Goal: Feedback & Contribution: Leave review/rating

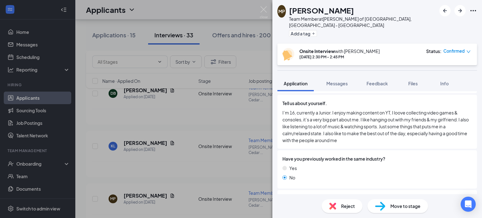
scroll to position [501, 0]
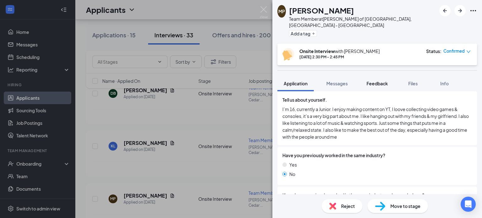
click at [381, 82] on button "Feedback" at bounding box center [377, 84] width 34 height 16
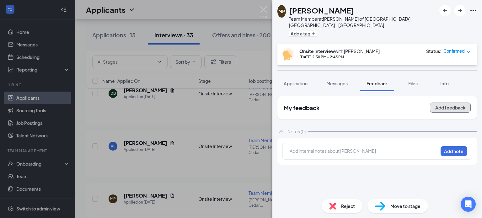
click at [436, 104] on button "Add feedback" at bounding box center [449, 108] width 41 height 10
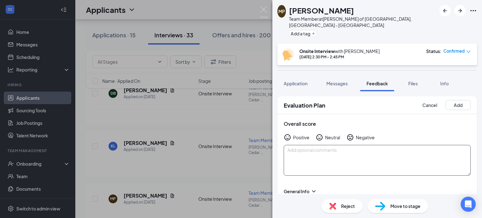
click at [358, 145] on textarea at bounding box center [376, 160] width 187 height 31
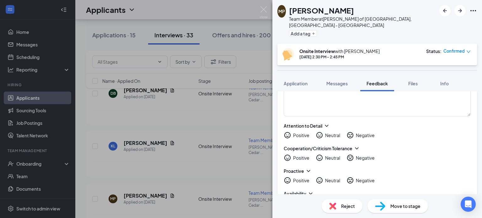
click at [376, 64] on textarea at bounding box center [376, 49] width 187 height 31
click at [406, 116] on textarea at bounding box center [376, 101] width 187 height 31
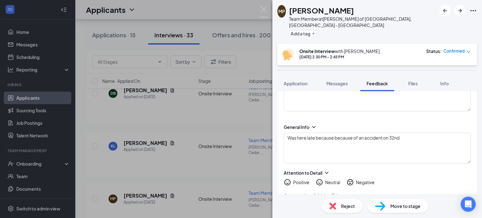
scroll to position [66, 0]
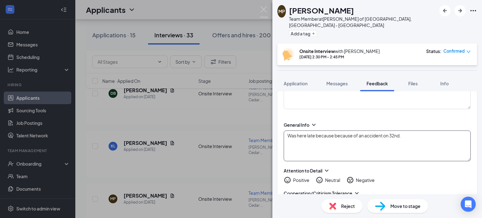
click at [419, 130] on textarea "Was here late because because of an accident on 32nd." at bounding box center [376, 145] width 187 height 31
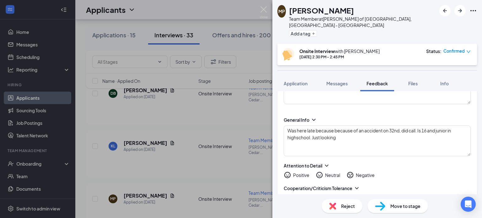
scroll to position [73, 0]
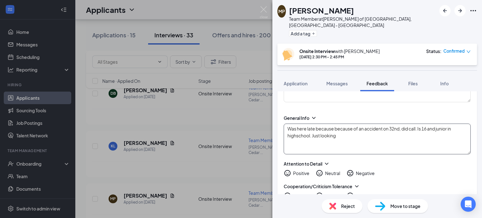
click at [401, 133] on textarea "Was here late because because of an accident on 32nd, did call. Is 16 and junio…" at bounding box center [376, 139] width 187 height 31
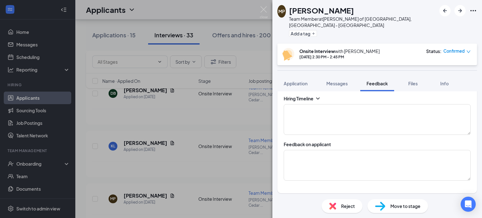
scroll to position [229, 0]
click at [360, 152] on textarea at bounding box center [376, 164] width 187 height 31
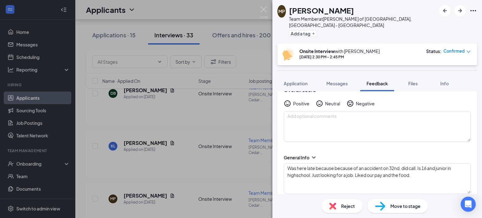
scroll to position [33, 0]
click at [303, 164] on textarea "Was here late because because of an accident on 32nd, did call. Is 16 and junio…" at bounding box center [376, 179] width 187 height 31
click at [302, 172] on textarea "Was here late because because of an accident on 32nd, did call. Is 16 and junio…" at bounding box center [376, 179] width 187 height 31
type textarea "Was here late because because of an accident on 32nd, did call. Is 16 and junio…"
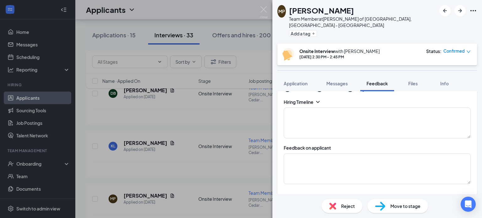
scroll to position [223, 0]
click at [416, 148] on div "Feedback on applicant" at bounding box center [376, 166] width 187 height 39
click at [406, 158] on textarea at bounding box center [376, 170] width 187 height 31
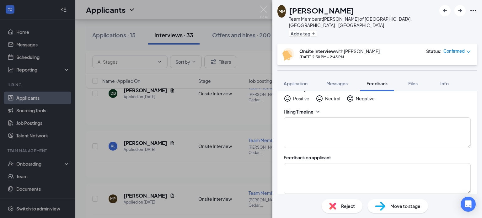
scroll to position [227, 0]
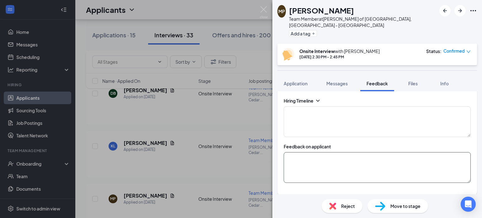
click at [412, 162] on textarea at bounding box center [376, 167] width 187 height 31
type textarea "H"
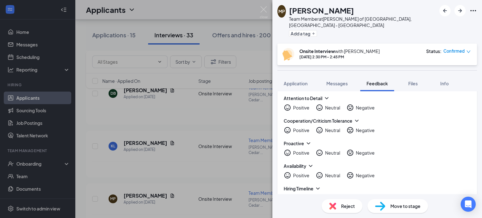
scroll to position [147, 0]
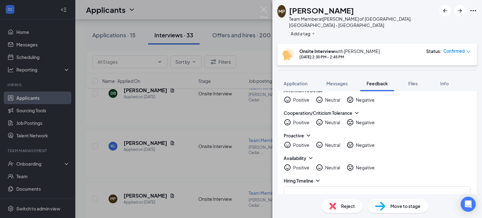
click at [288, 118] on icon "HappyFace" at bounding box center [287, 122] width 8 height 8
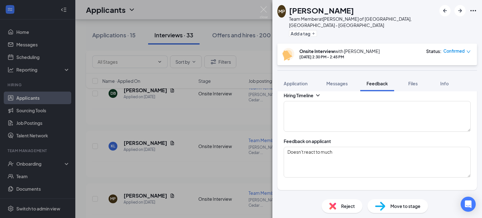
scroll to position [241, 0]
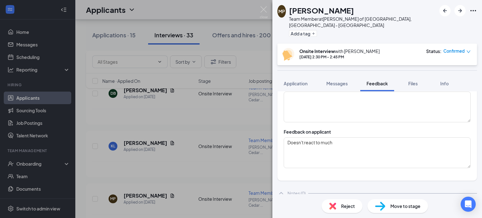
click at [393, 129] on div "Feedback on applicant Doesn't react to much" at bounding box center [376, 148] width 187 height 39
click at [393, 137] on textarea "Doesn't react to much" at bounding box center [376, 152] width 187 height 31
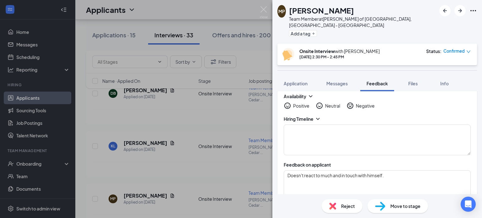
scroll to position [213, 0]
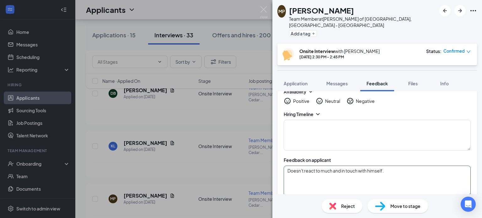
click at [428, 179] on textarea "Doesn't react to much and in touch with himself." at bounding box center [376, 181] width 187 height 31
type textarea "D"
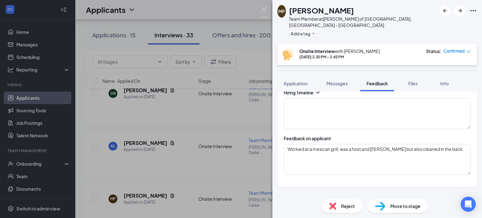
scroll to position [236, 0]
click at [455, 148] on textarea "Worked at a mexican grill, was a host and [PERSON_NAME] but also cleaned in the…" at bounding box center [376, 158] width 187 height 31
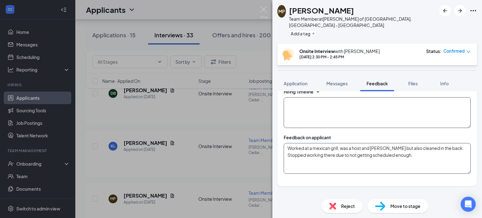
type textarea "Worked at a mexican grill, was a host and [PERSON_NAME] but also cleaned in the…"
click at [328, 104] on textarea at bounding box center [376, 112] width 187 height 31
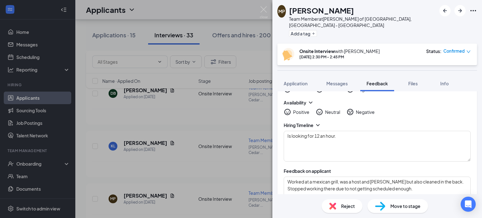
scroll to position [199, 0]
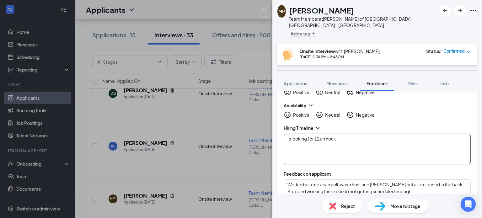
click at [395, 138] on textarea "Is looking for 12 an hour." at bounding box center [376, 149] width 187 height 31
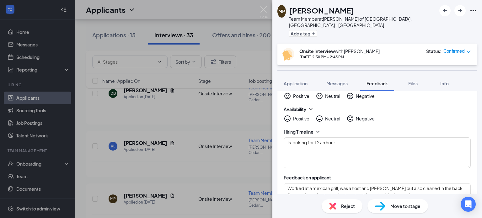
scroll to position [230, 0]
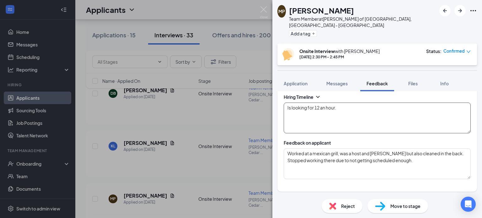
click at [366, 103] on textarea "Is looking for 12 an hour." at bounding box center [376, 118] width 187 height 31
click at [358, 111] on textarea "Is looking for 12 an hour. Is able to work 4pm and later on weekdays and free c…" at bounding box center [376, 118] width 187 height 31
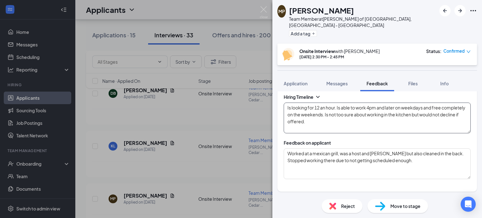
type textarea "Is looking for 12 an hour. Is able to work 4pm and later on weekdays and free c…"
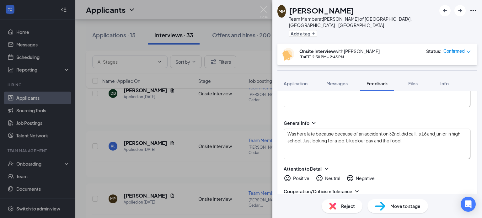
scroll to position [69, 0]
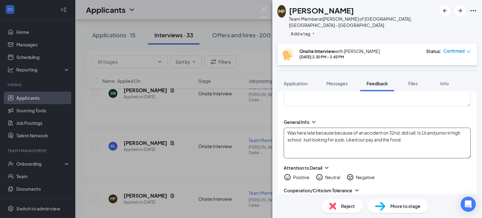
click at [428, 134] on textarea "Was here late because because of an accident on 32nd, did call. Is 16 and junio…" at bounding box center [376, 143] width 187 height 31
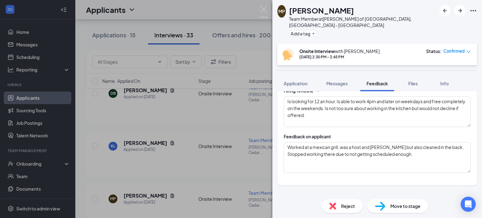
scroll to position [238, 0]
click at [429, 147] on textarea "Worked at a mexican grill, was a host and [PERSON_NAME] but also cleaned in the…" at bounding box center [376, 156] width 187 height 31
click at [321, 141] on textarea "Worked at a mexican grill, was a host and [PERSON_NAME] but also cleaned in the…" at bounding box center [376, 156] width 187 height 31
drag, startPoint x: 321, startPoint y: 138, endPoint x: 421, endPoint y: 144, distance: 100.5
click at [421, 144] on textarea "Worked at a mexican grill, was a host and [PERSON_NAME] but also cleaned in the…" at bounding box center [376, 156] width 187 height 31
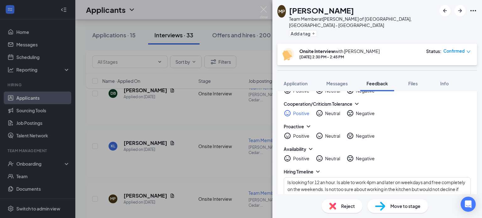
scroll to position [157, 0]
click at [319, 131] on icon "NeutralFace" at bounding box center [319, 135] width 8 height 8
click at [291, 154] on div "Positive" at bounding box center [296, 158] width 26 height 8
click at [287, 154] on icon "HappyFace" at bounding box center [287, 158] width 8 height 8
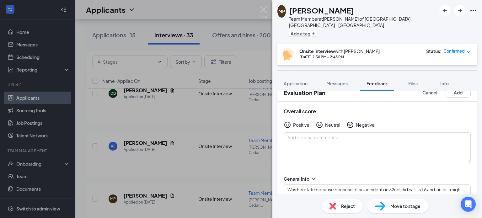
scroll to position [10, 0]
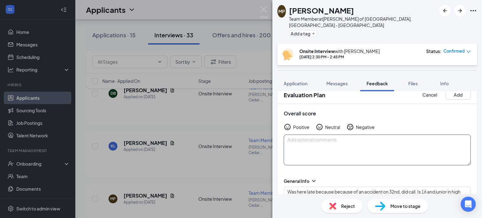
click at [354, 134] on textarea at bounding box center [376, 149] width 187 height 31
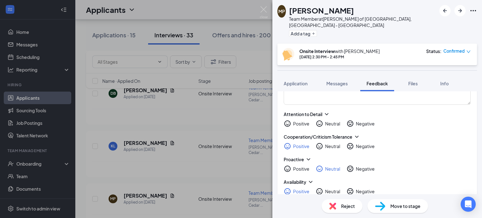
scroll to position [118, 0]
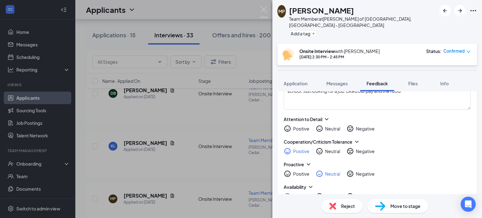
click at [287, 125] on icon "HappyFace" at bounding box center [287, 129] width 8 height 8
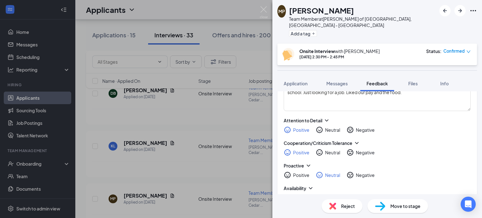
scroll to position [131, 0]
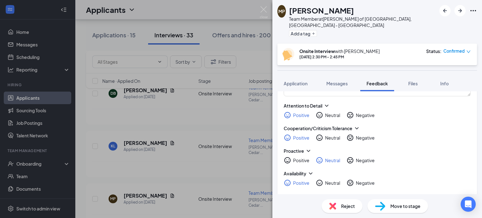
click at [322, 112] on icon "NeutralFace" at bounding box center [319, 115] width 6 height 6
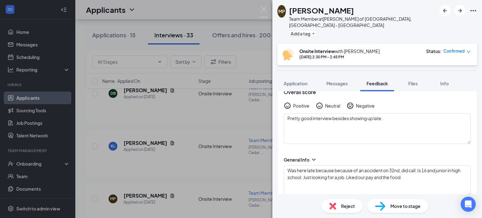
scroll to position [0, 0]
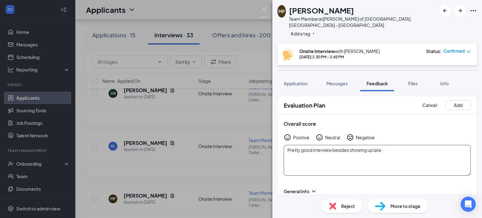
click at [418, 147] on textarea "Pretty good interview besides showing up late." at bounding box center [376, 160] width 187 height 31
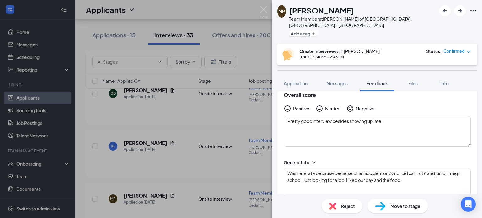
scroll to position [35, 0]
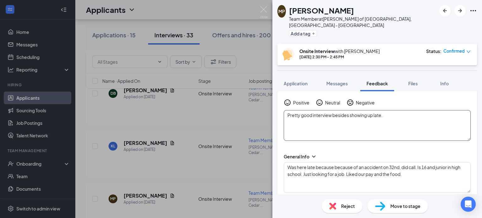
click at [413, 129] on textarea "Pretty good interview besides showing up late." at bounding box center [376, 125] width 187 height 31
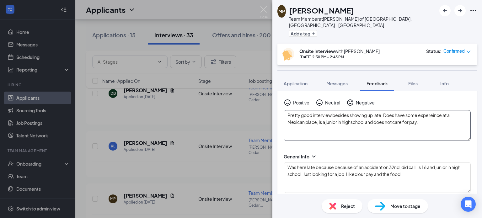
click at [353, 116] on textarea "Pretty good interview besides showing up late. Does have some expereince at a M…" at bounding box center [376, 125] width 187 height 31
click at [429, 116] on textarea "Pretty good interview besides showing up late. Does have some experience at a M…" at bounding box center [376, 125] width 187 height 31
type textarea "Pretty good interview besides showing up late. Does have some experience at a M…"
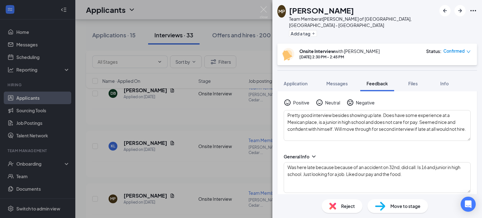
click at [322, 99] on icon "NeutralFace" at bounding box center [319, 103] width 8 height 8
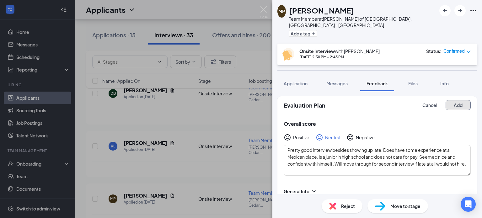
click at [452, 100] on button "Add" at bounding box center [457, 105] width 25 height 10
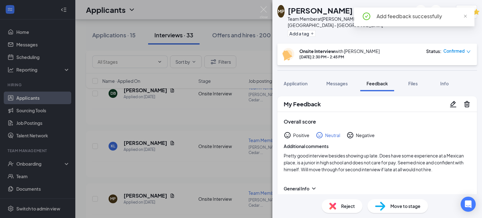
click at [397, 203] on span "Move to stage" at bounding box center [405, 206] width 30 height 7
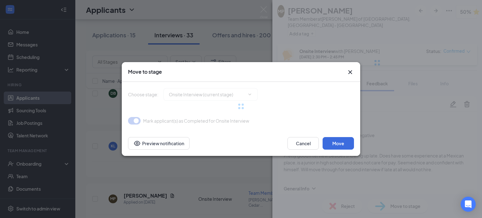
type input "Second interview (next stage)"
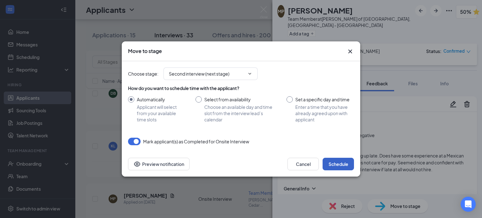
click at [345, 161] on button "Schedule" at bounding box center [337, 164] width 31 height 13
